Goal: Task Accomplishment & Management: Manage account settings

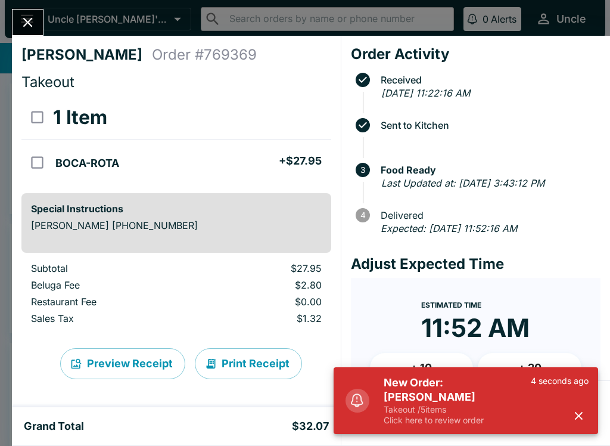
click at [17, 18] on button "Close" at bounding box center [28, 23] width 30 height 26
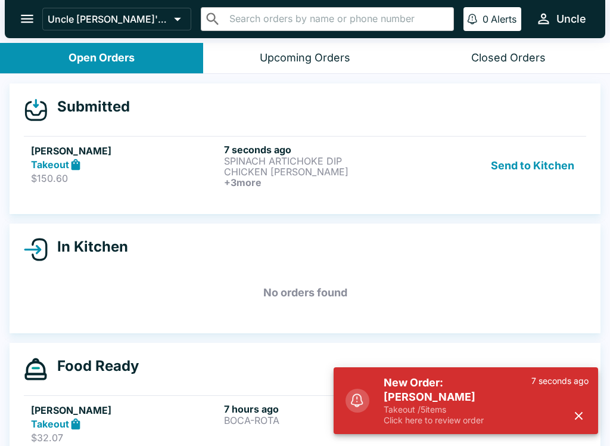
scroll to position [2, 0]
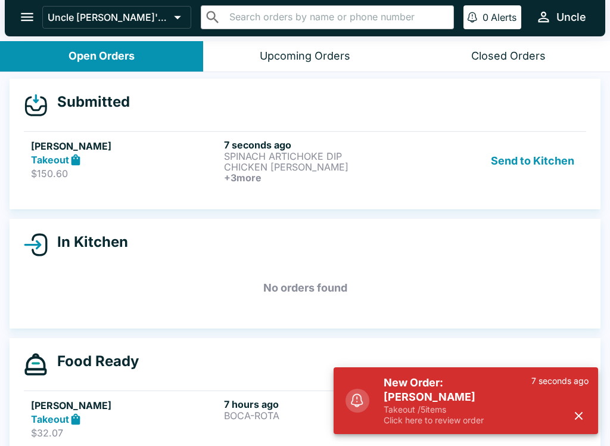
click at [147, 157] on div "Takeout" at bounding box center [125, 160] width 188 height 14
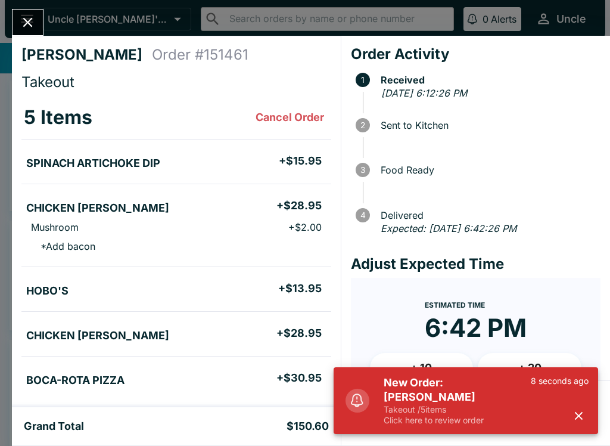
click at [446, 405] on p "Takeout / 5 items" at bounding box center [457, 409] width 147 height 11
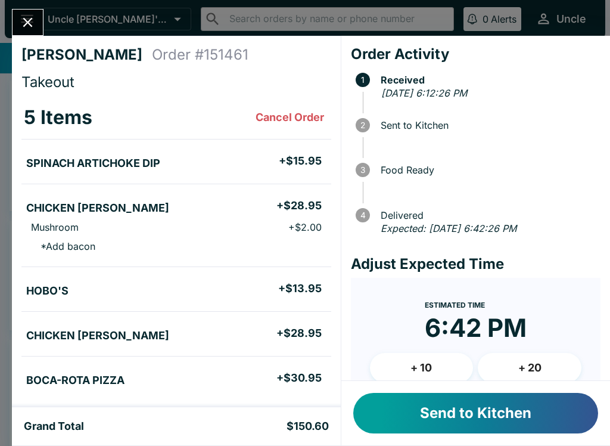
click at [509, 407] on button "Send to Kitchen" at bounding box center [475, 413] width 245 height 41
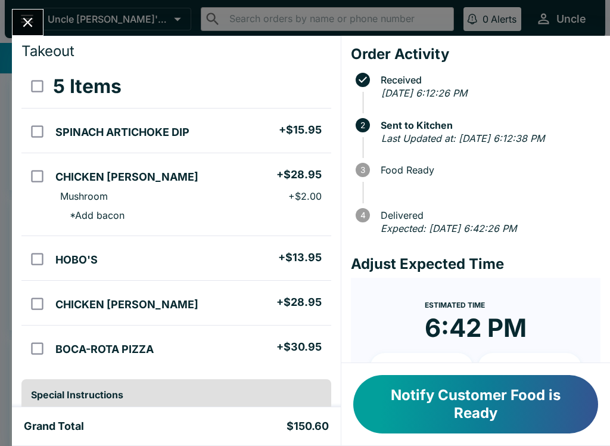
scroll to position [24, 0]
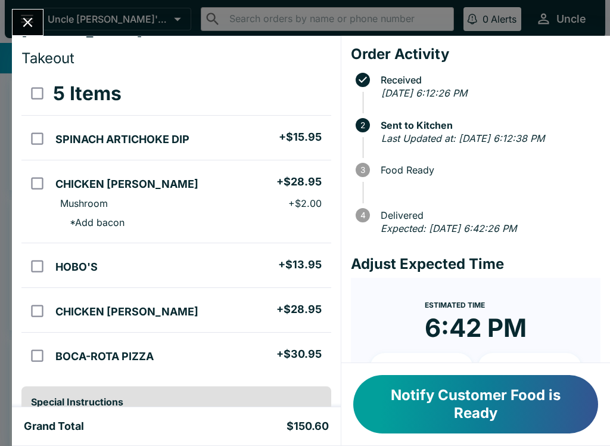
click at [493, 405] on button "Notify Customer Food is Ready" at bounding box center [475, 404] width 245 height 58
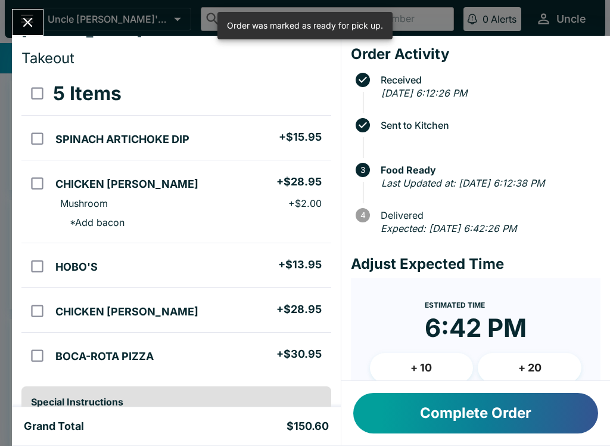
click at [493, 407] on button "Complete Order" at bounding box center [475, 413] width 245 height 41
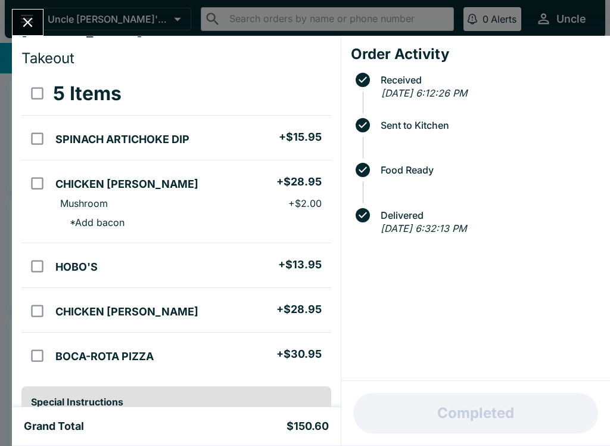
click at [29, 13] on button "Close" at bounding box center [28, 23] width 30 height 26
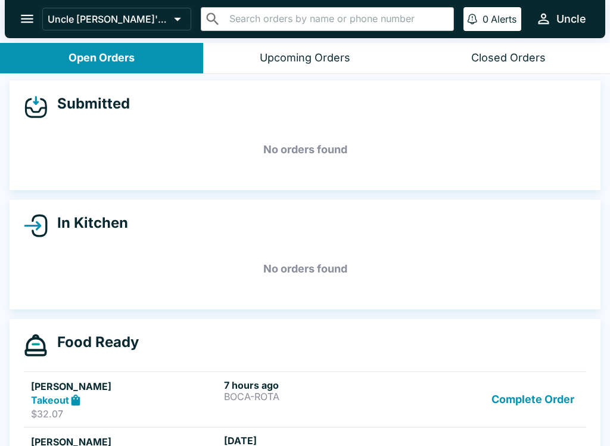
click at [495, 57] on div "Closed Orders" at bounding box center [508, 58] width 74 height 14
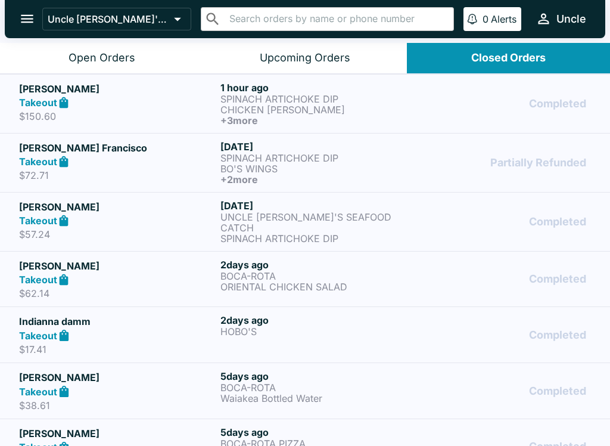
click at [384, 116] on h6 "+ 3 more" at bounding box center [318, 120] width 197 height 11
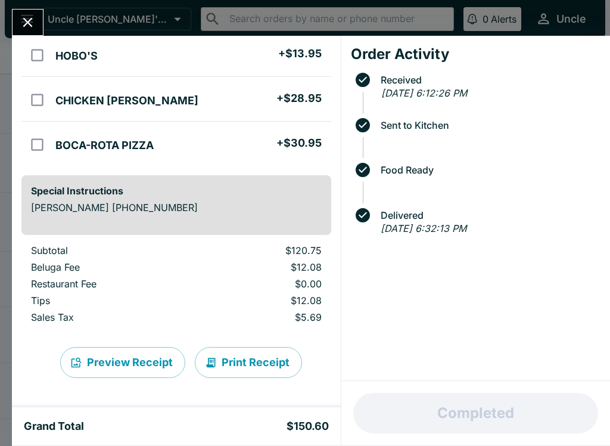
scroll to position [235, 0]
